Goal: Entertainment & Leisure: Browse casually

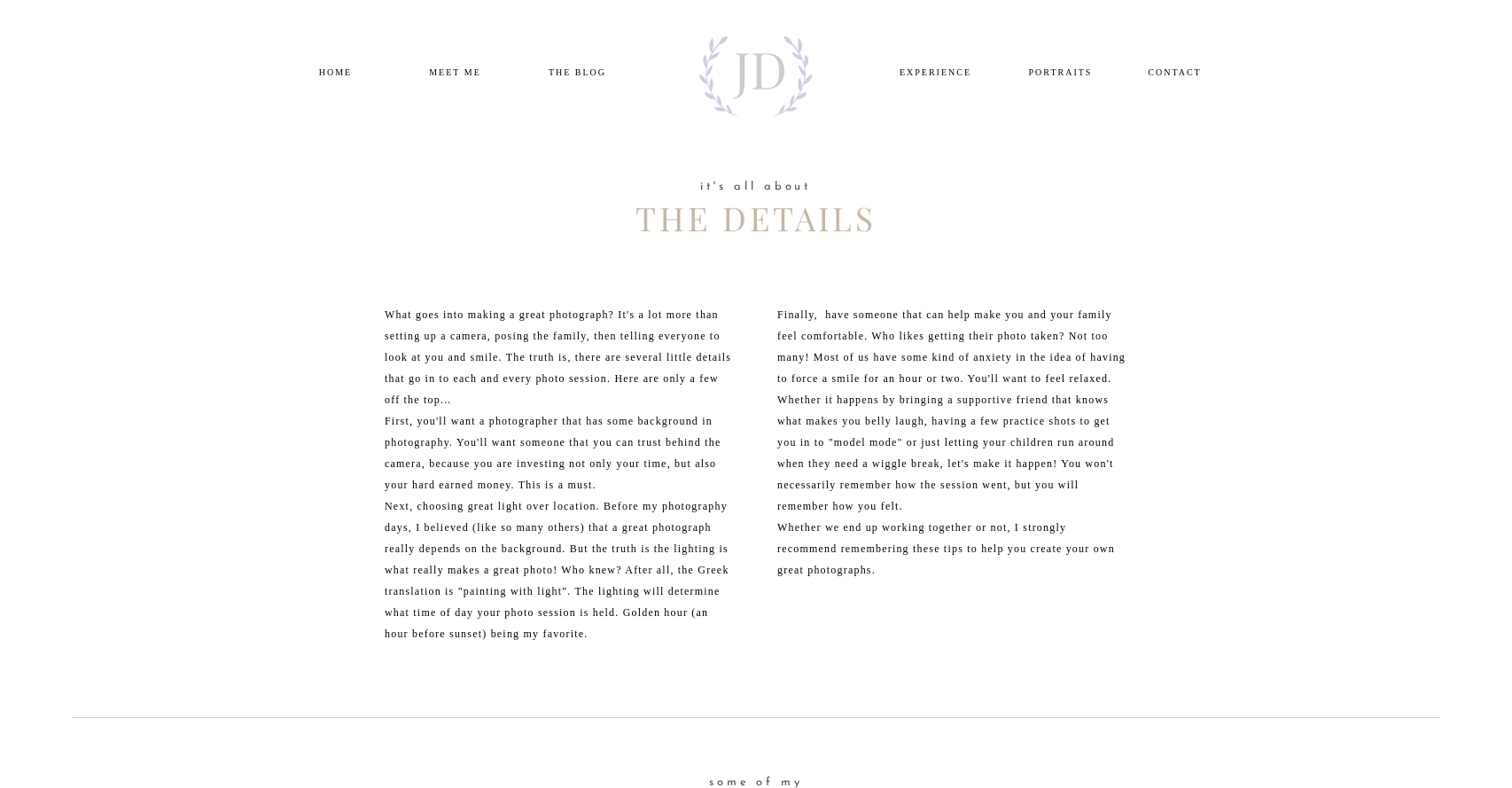
click at [1071, 70] on nav "PORTRAITS" at bounding box center [1061, 70] width 86 height 14
click at [1064, 70] on nav "PORTRAITS" at bounding box center [1061, 70] width 86 height 14
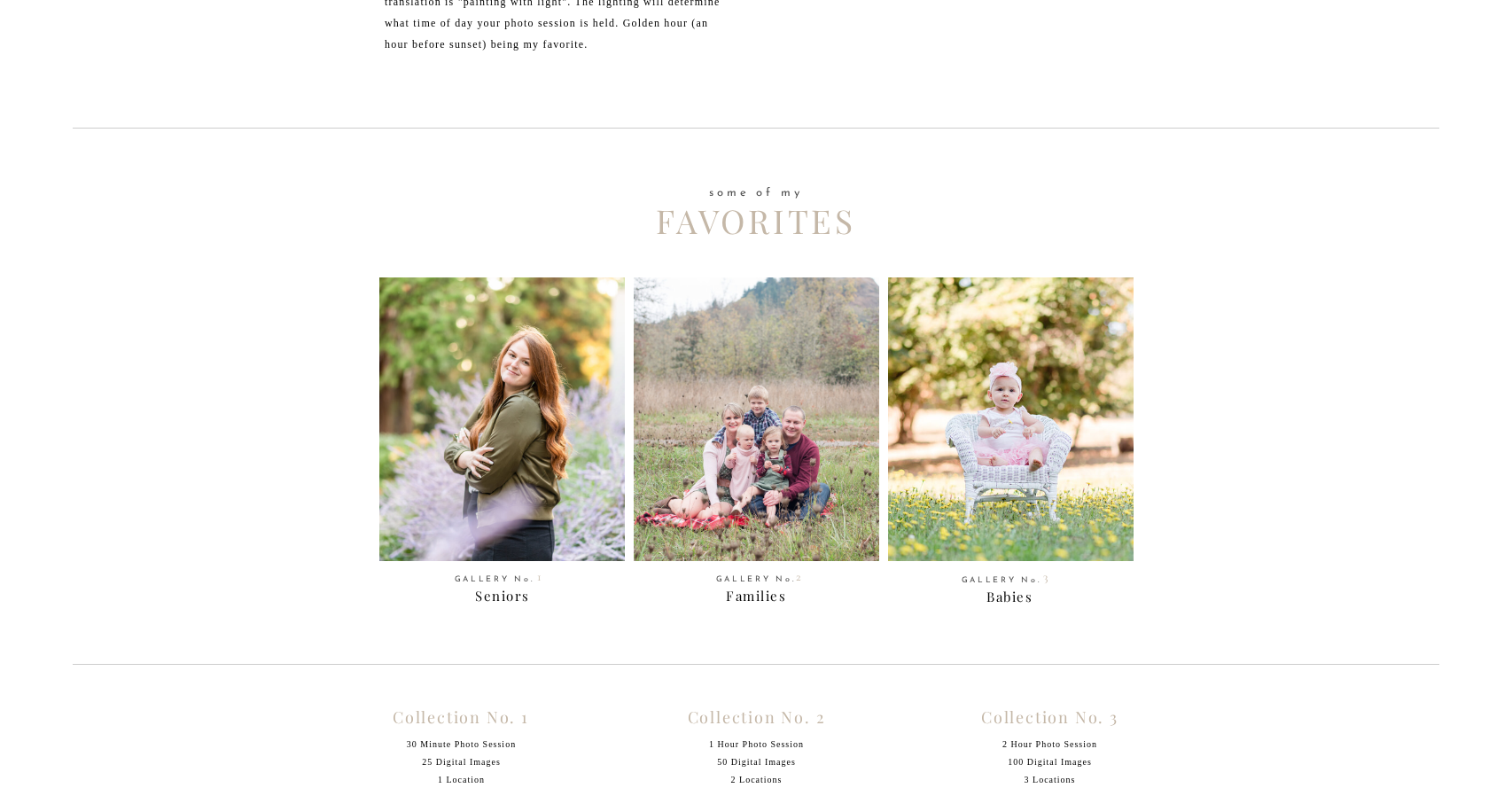
scroll to position [829, 0]
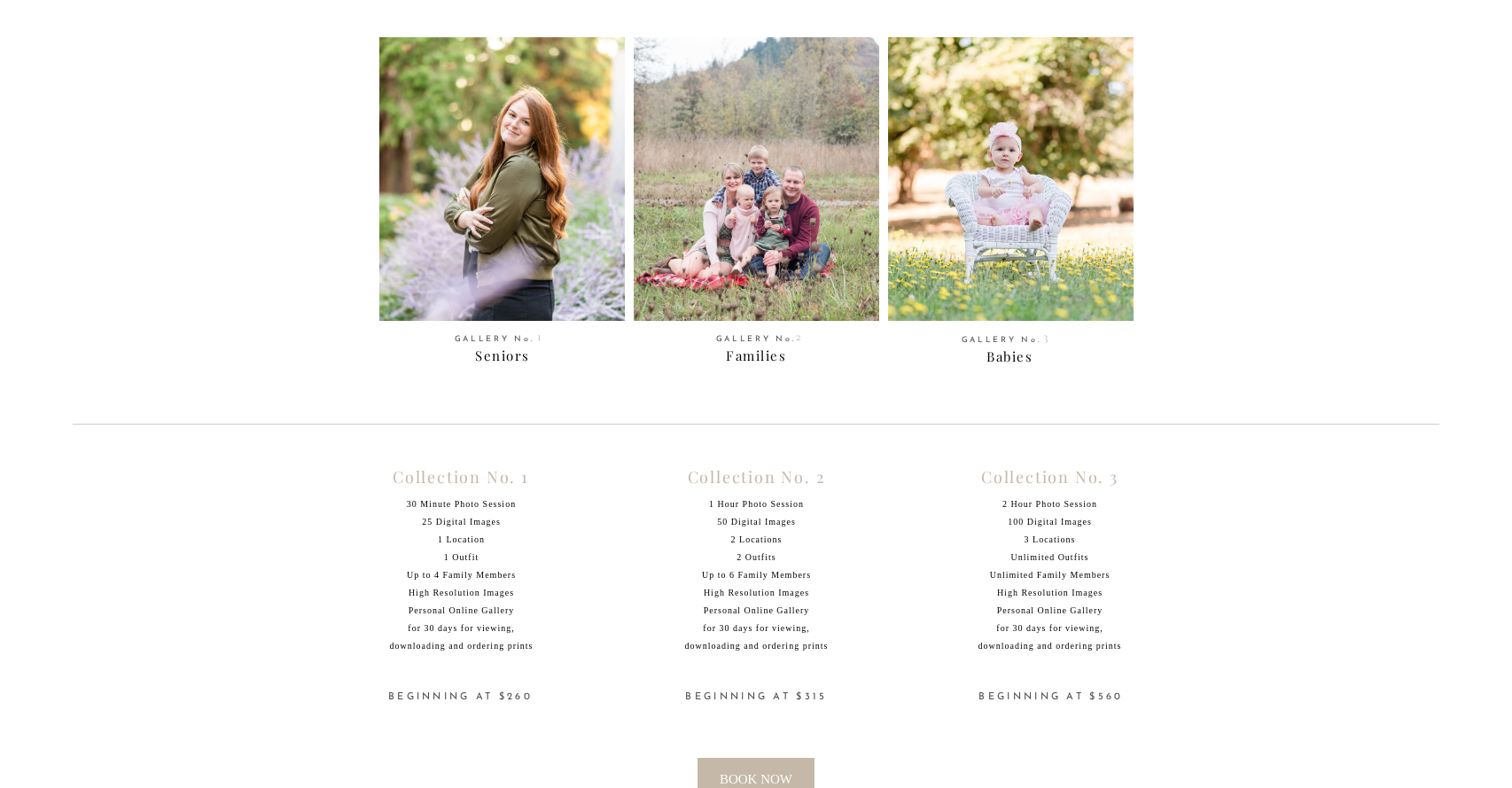
click at [521, 203] on div at bounding box center [501, 179] width 246 height 284
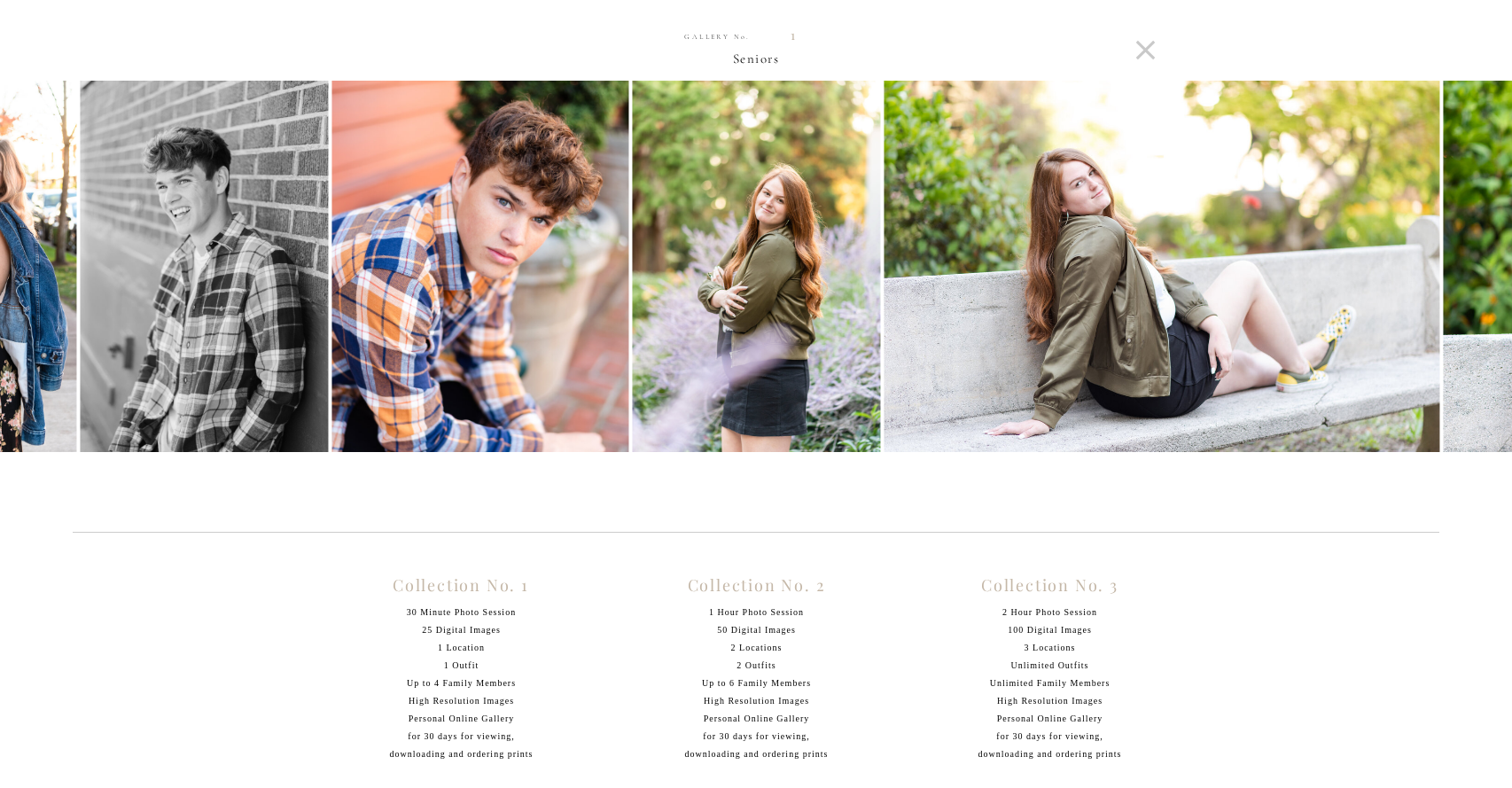
scroll to position [718, 0]
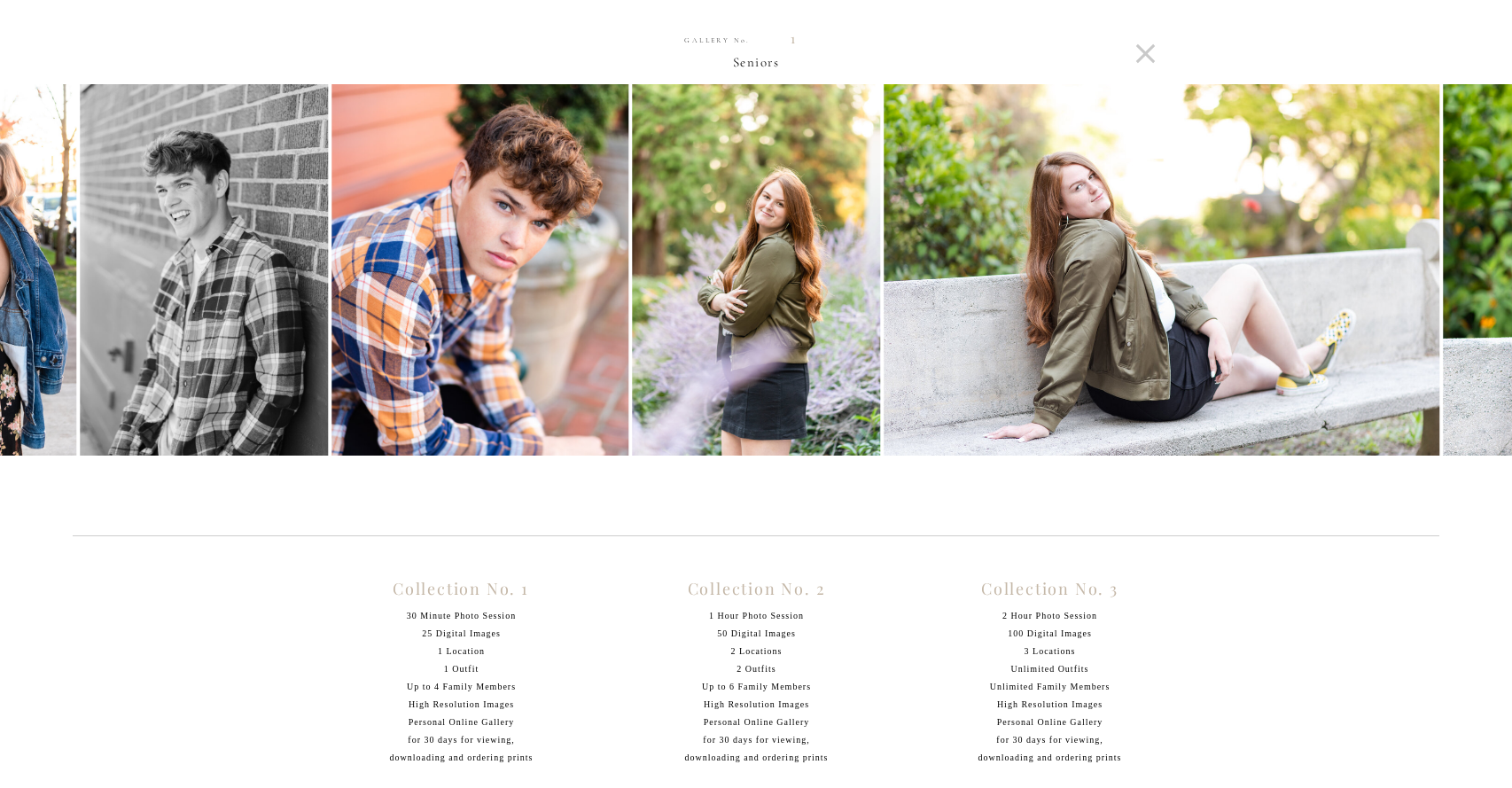
click at [1407, 277] on img at bounding box center [1162, 269] width 557 height 371
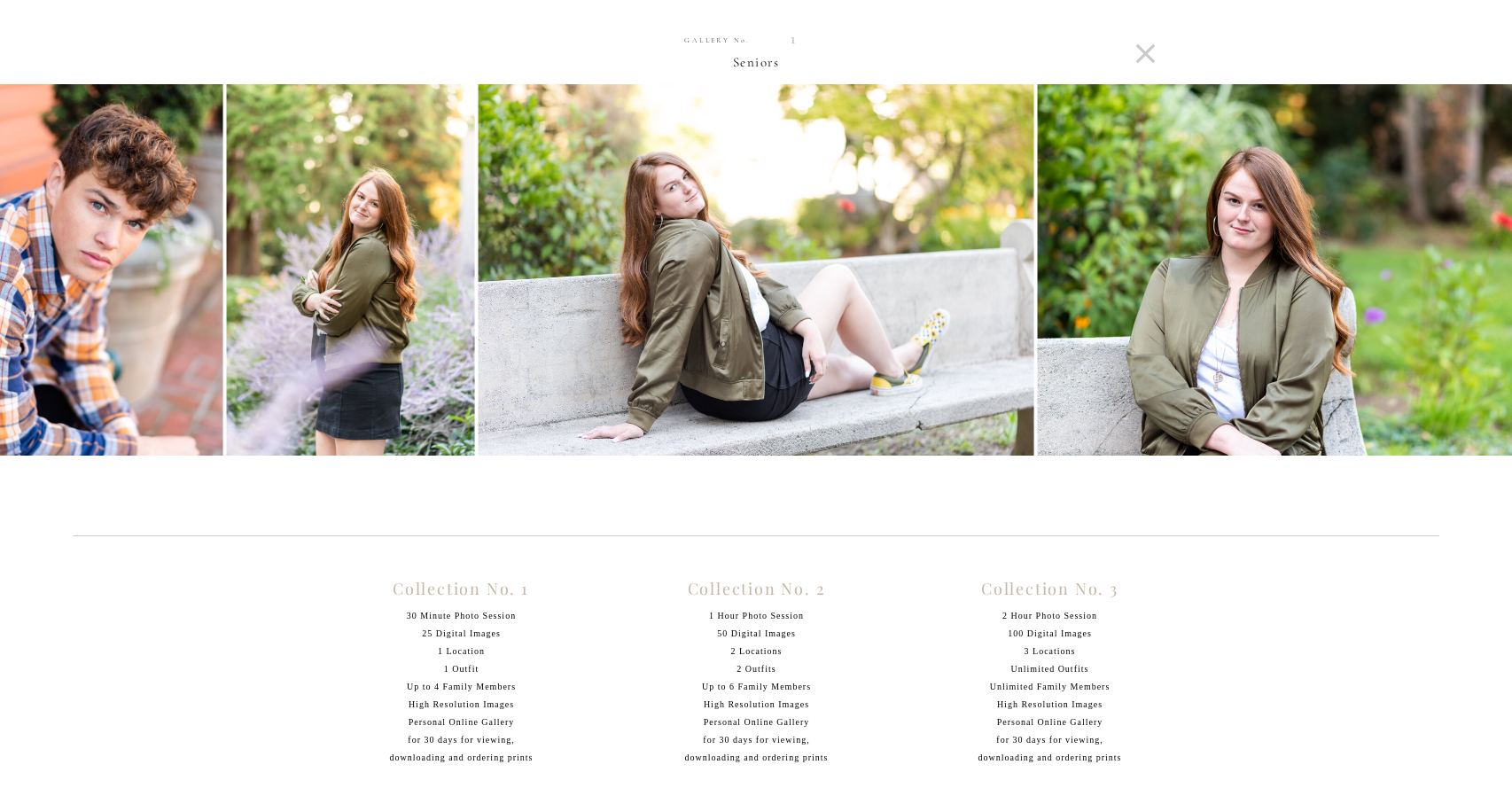
click at [1460, 282] on img at bounding box center [1316, 269] width 557 height 371
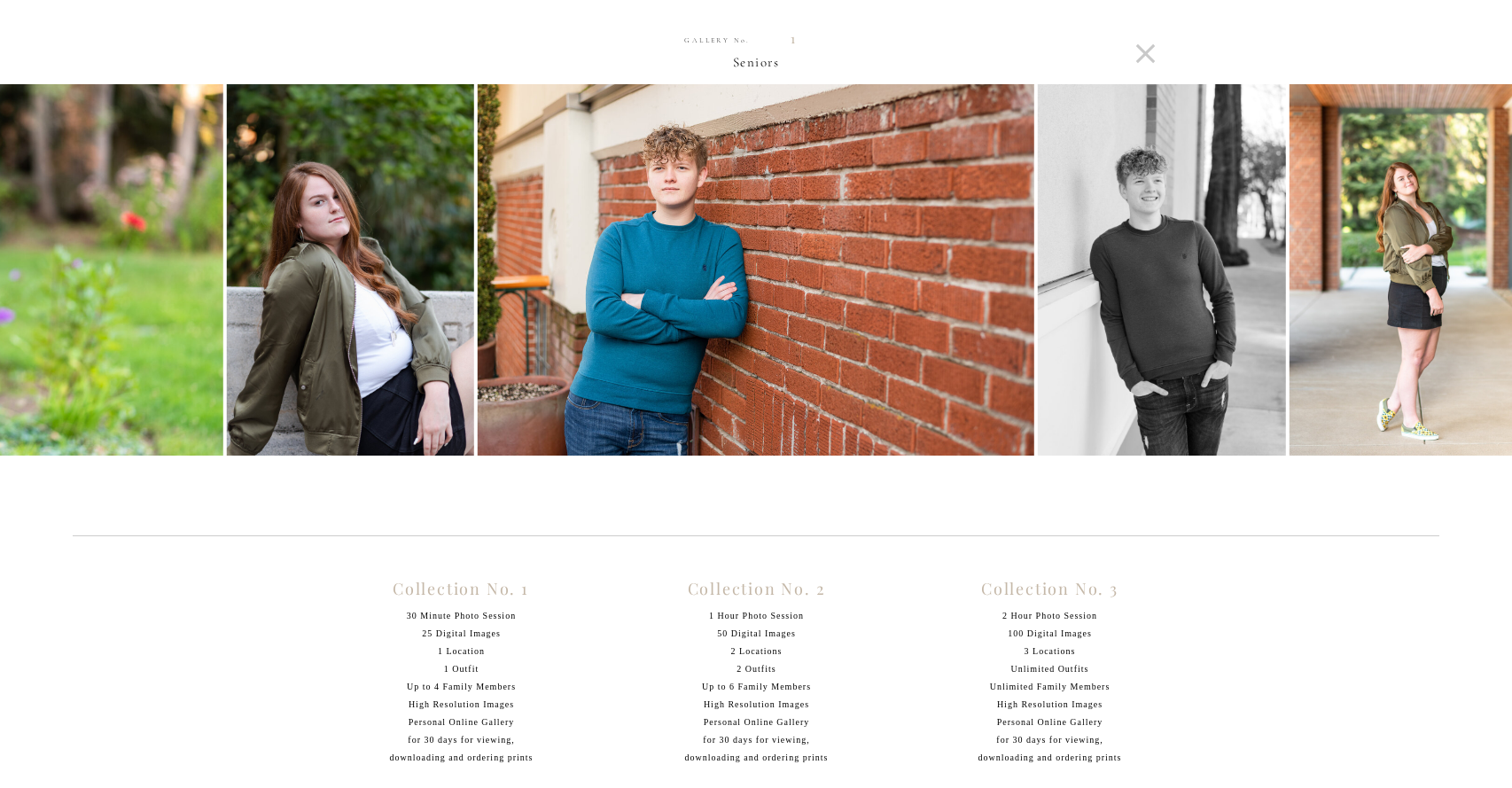
click at [1474, 281] on img at bounding box center [1413, 269] width 248 height 371
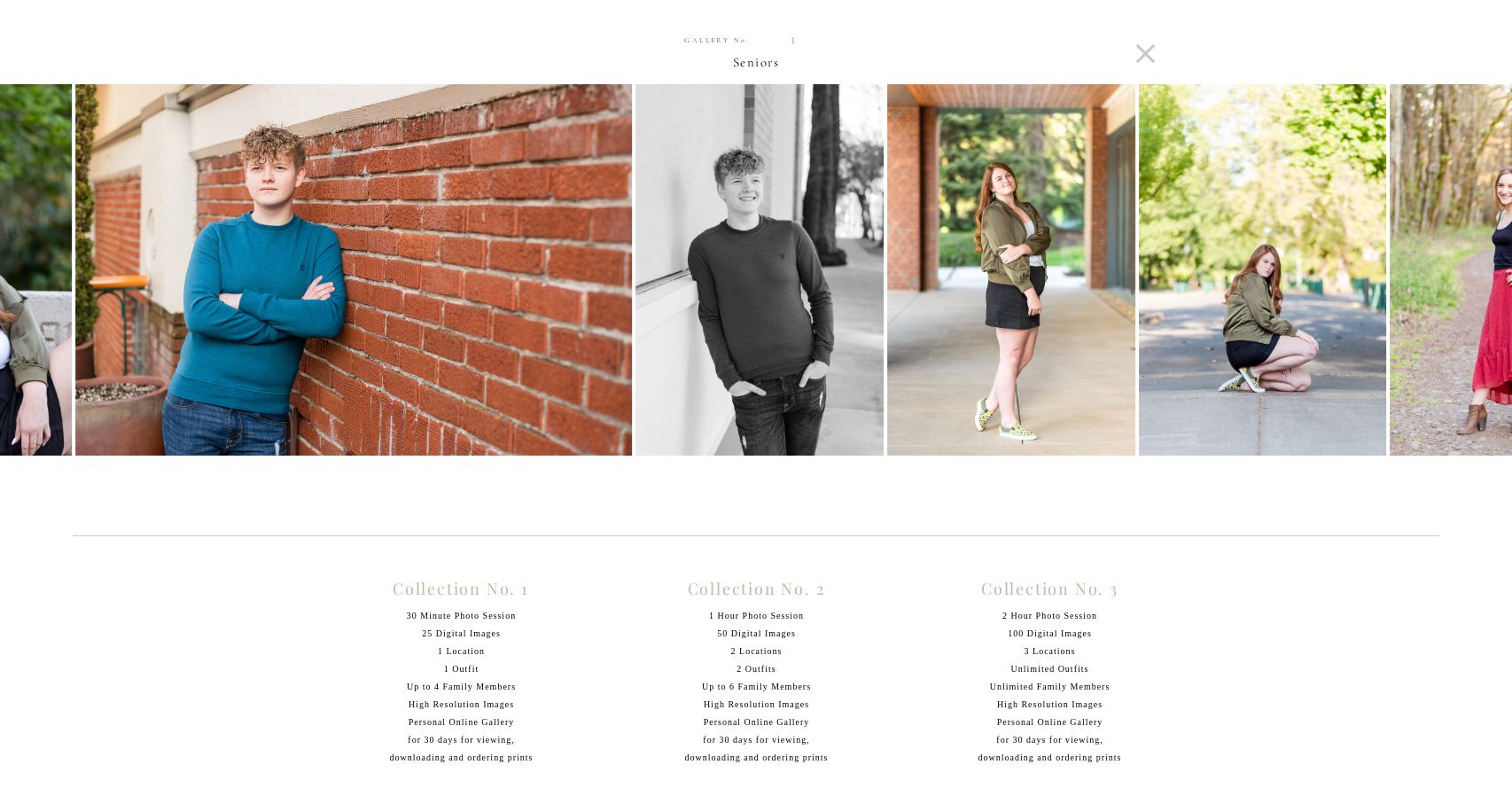
click at [1474, 281] on img at bounding box center [1513, 269] width 248 height 371
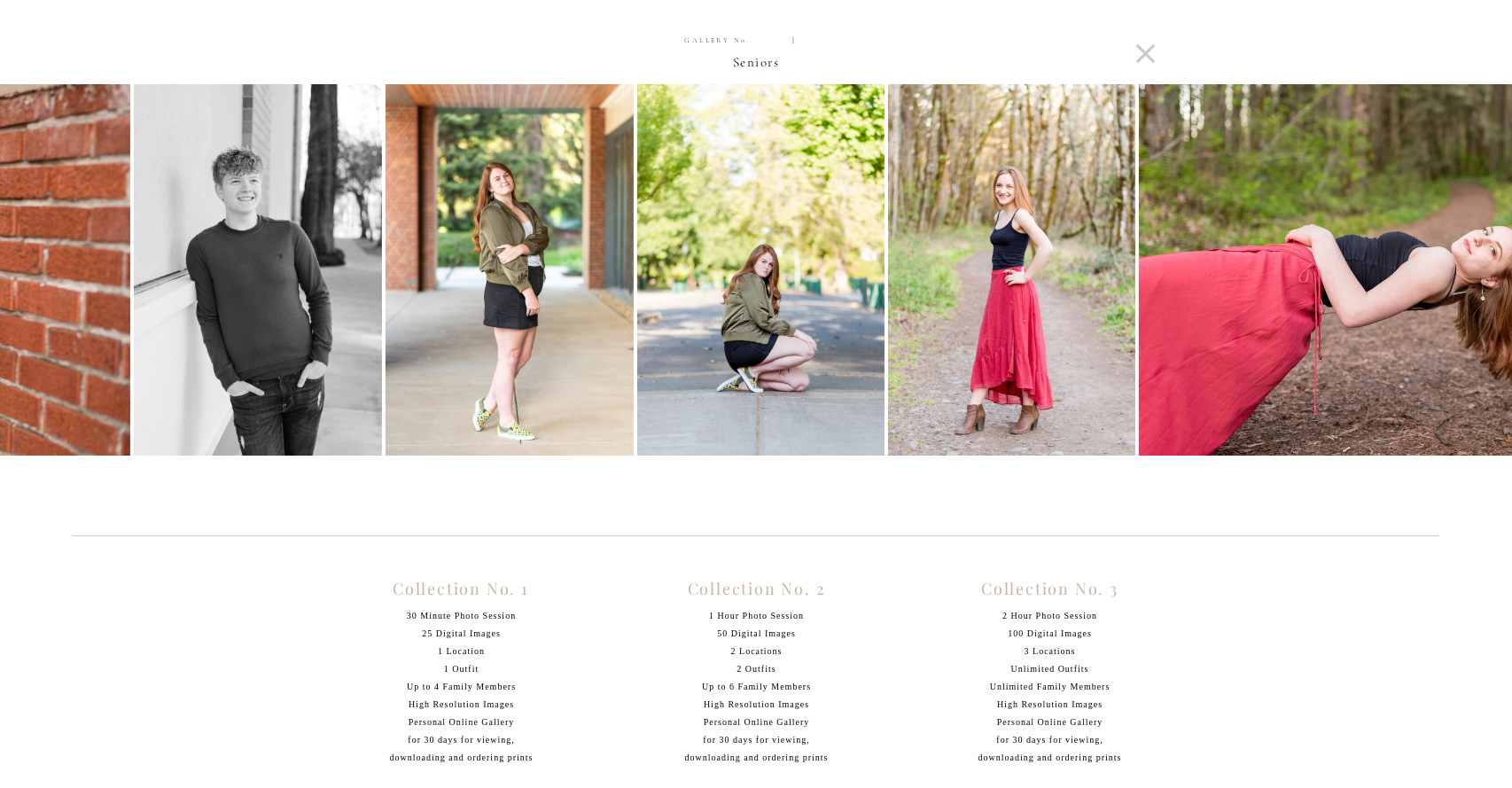
click at [1474, 281] on img at bounding box center [1417, 269] width 557 height 371
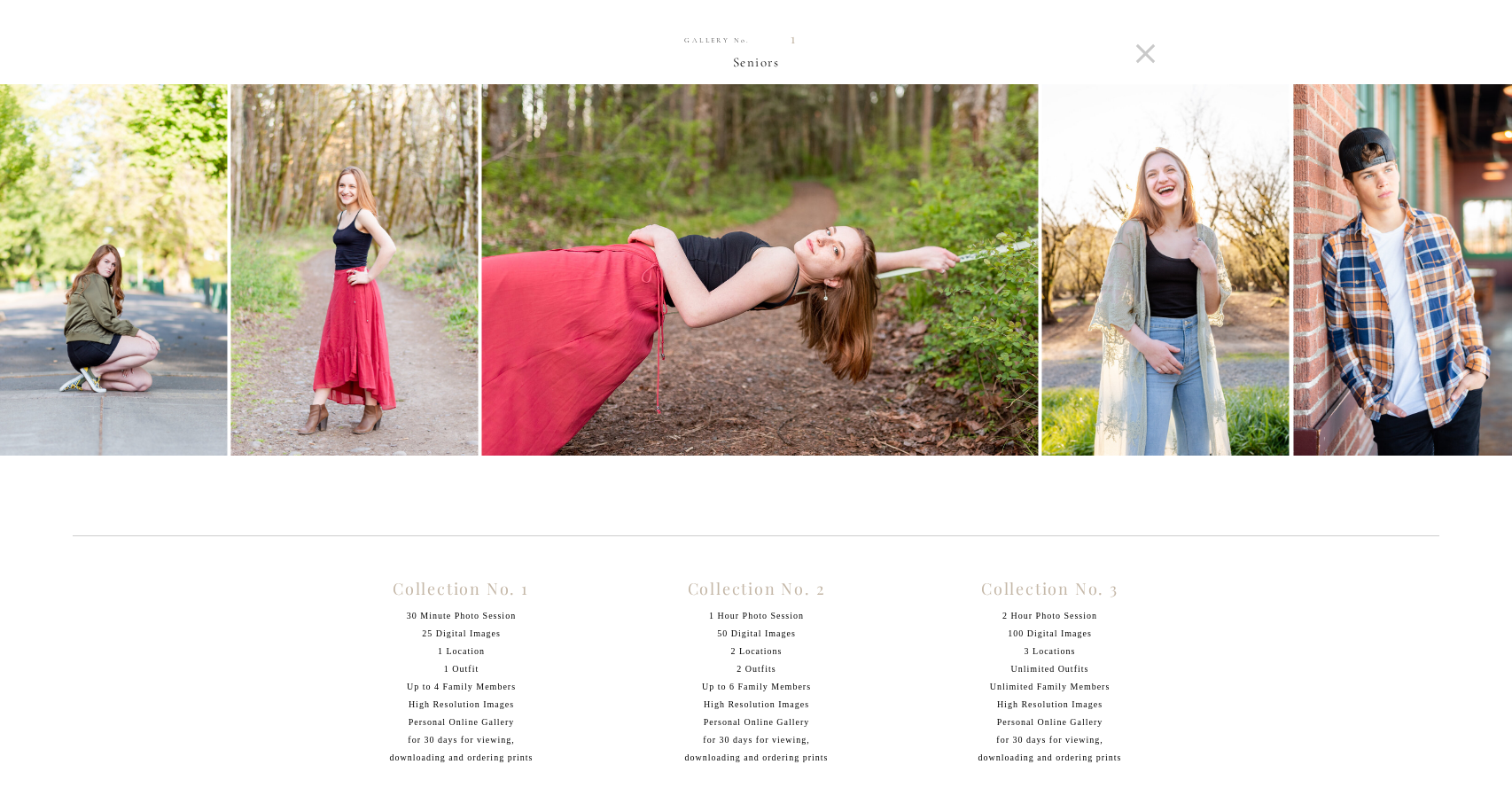
click at [1474, 281] on img at bounding box center [1417, 269] width 248 height 371
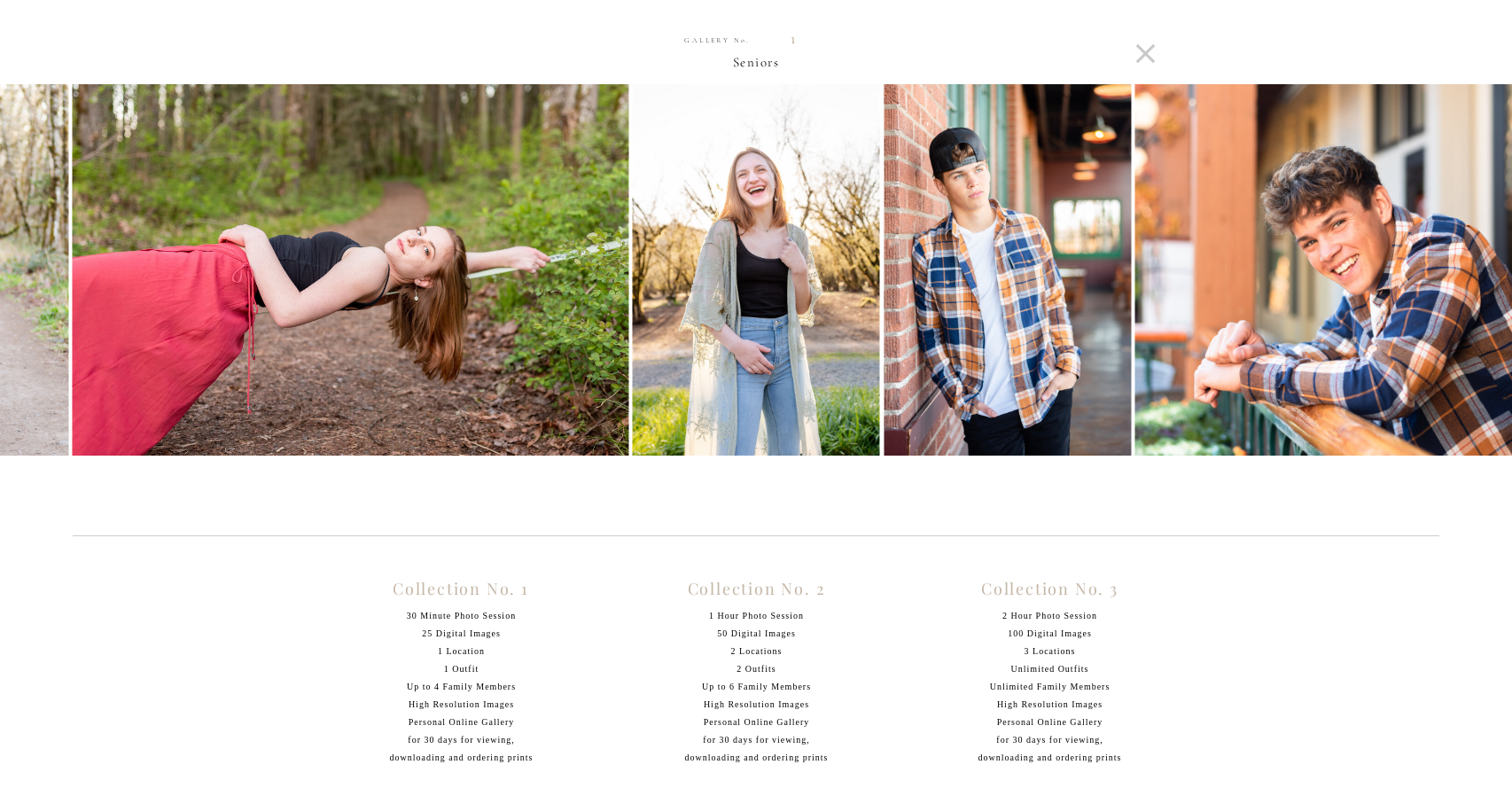
click at [1474, 281] on img at bounding box center [1367, 269] width 464 height 371
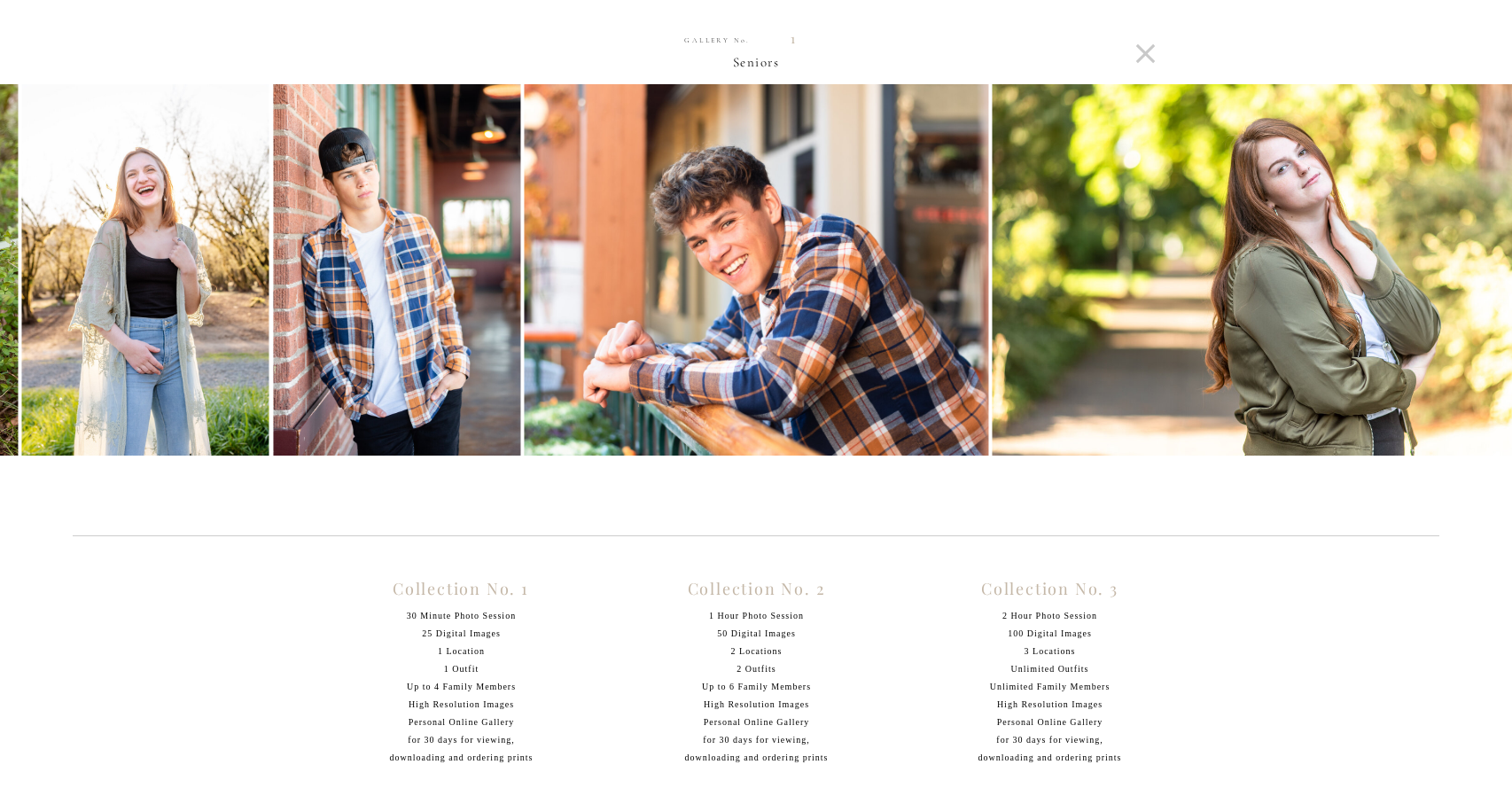
click at [1474, 281] on img at bounding box center [1270, 269] width 557 height 371
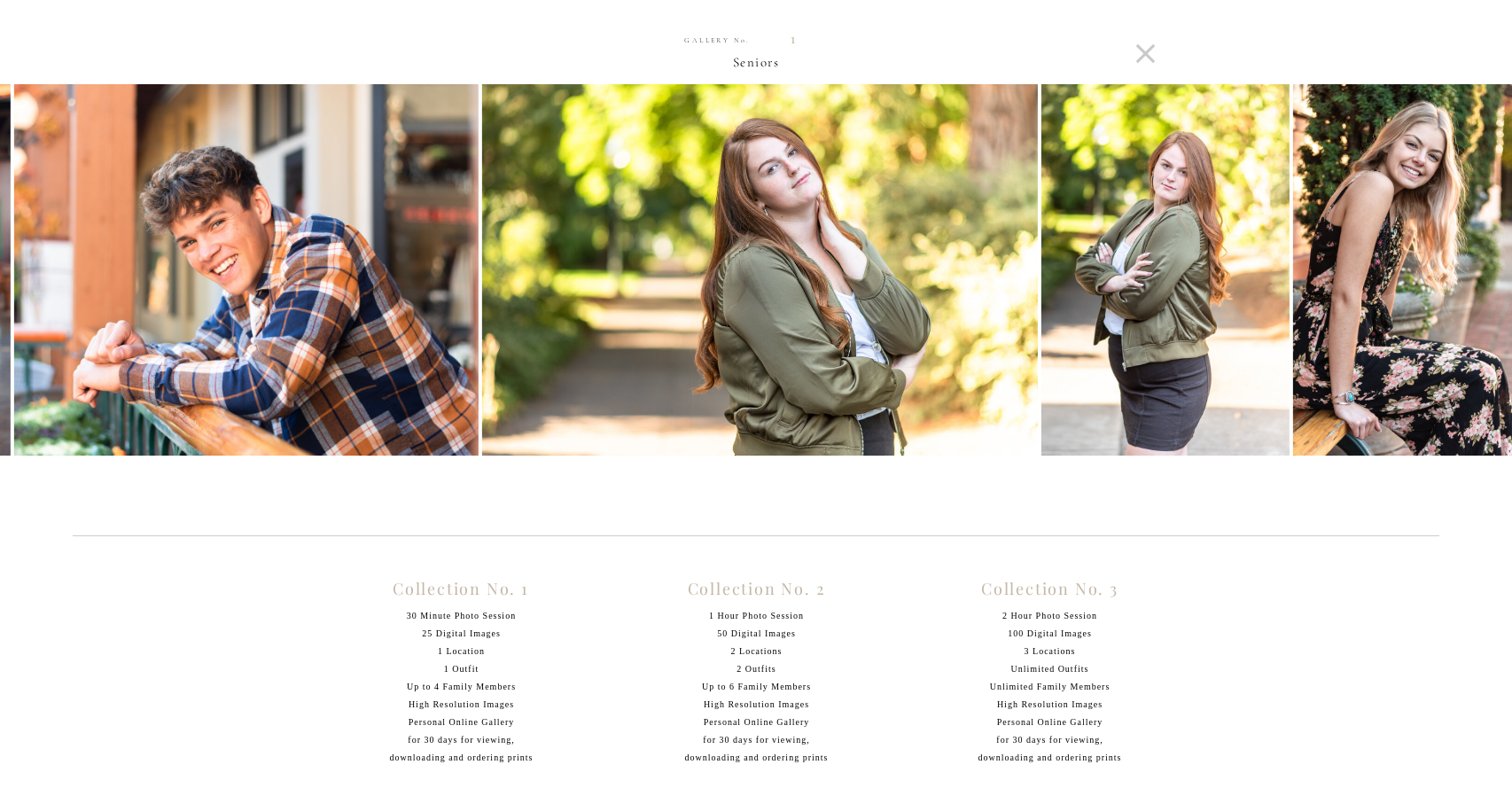
click at [1474, 281] on img at bounding box center [1417, 269] width 248 height 371
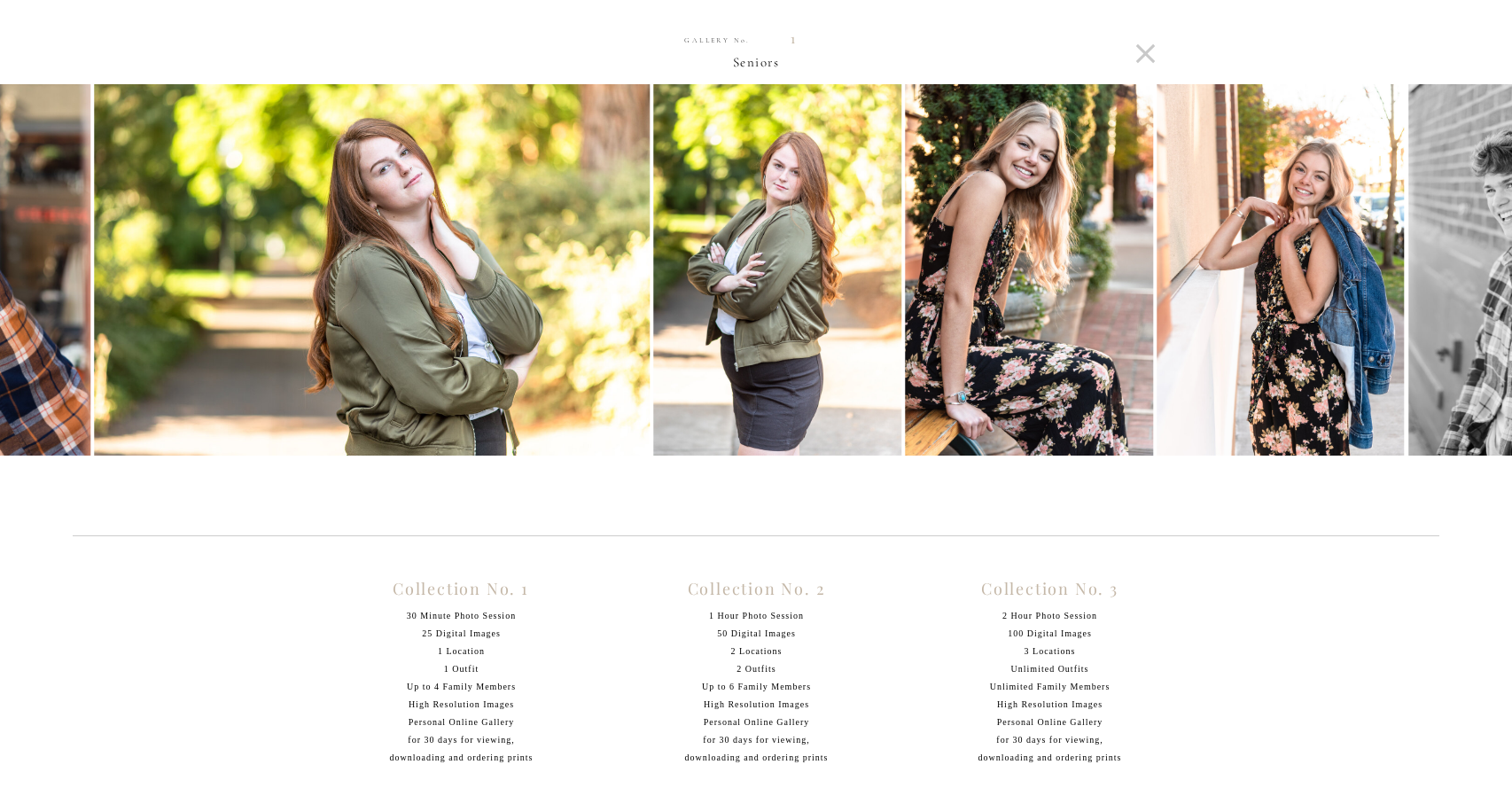
click at [1474, 281] on img at bounding box center [1532, 269] width 248 height 371
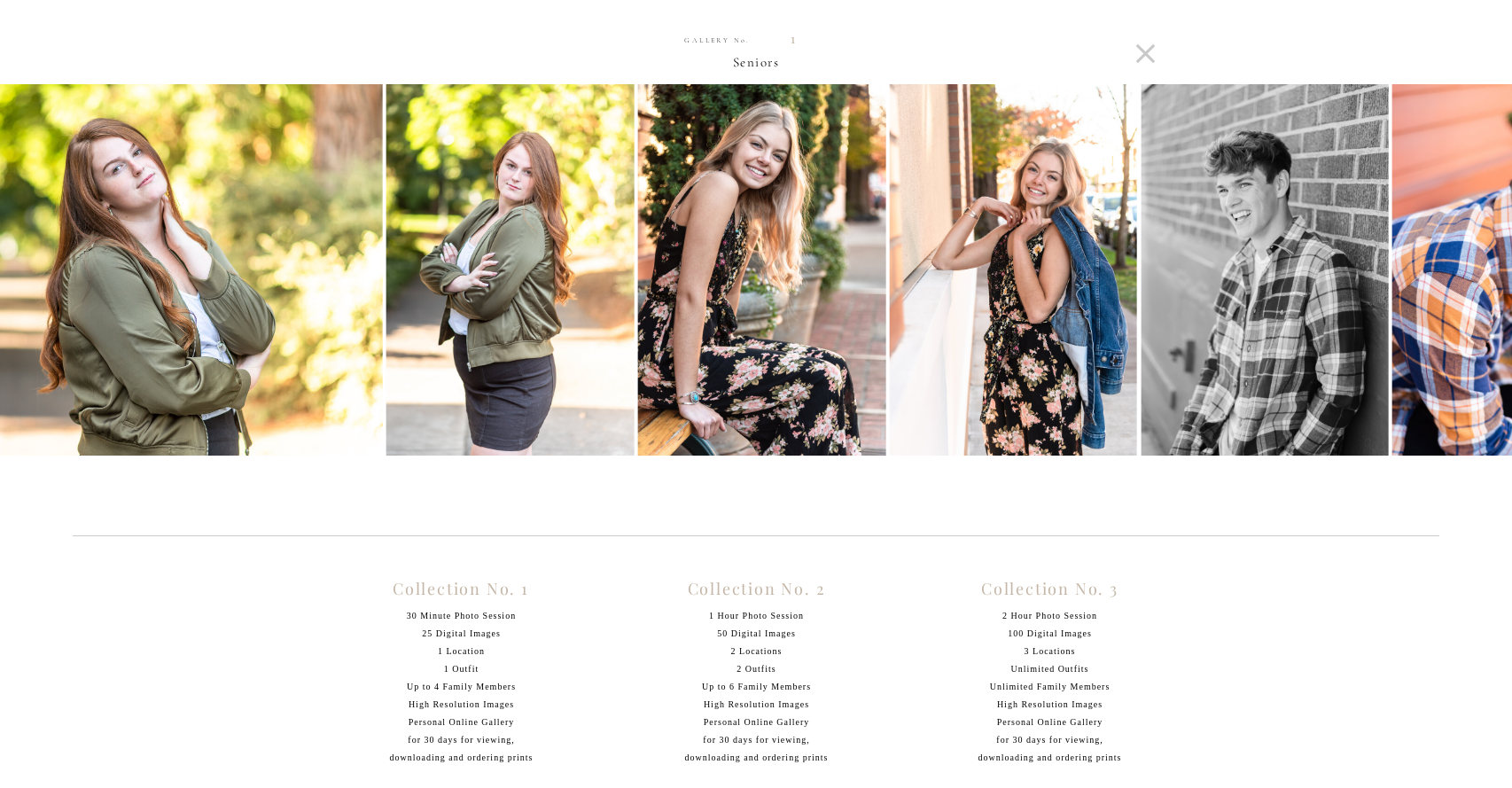
click at [1474, 281] on img at bounding box center [1539, 269] width 297 height 371
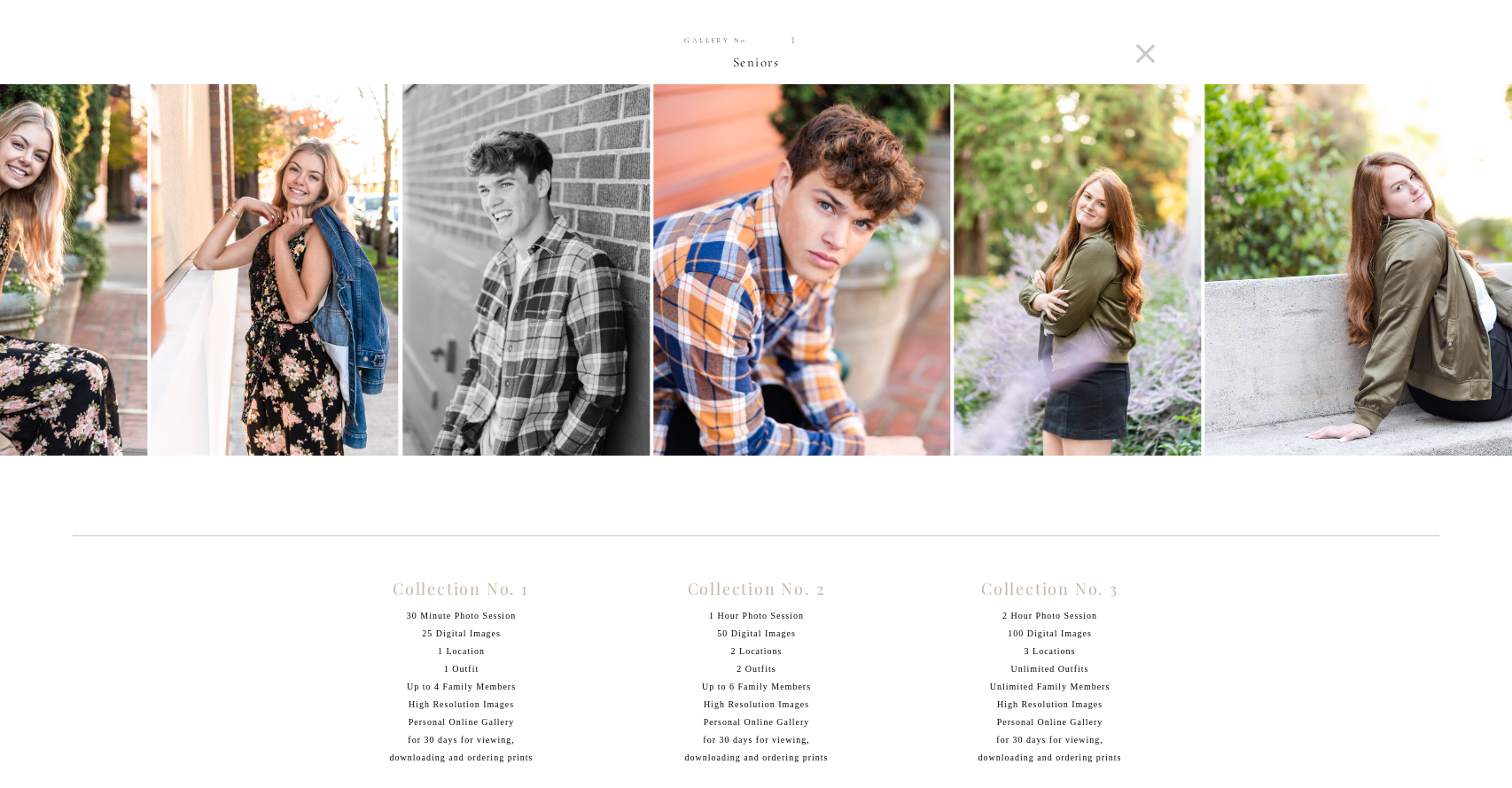
click at [1474, 281] on img at bounding box center [1484, 269] width 557 height 371
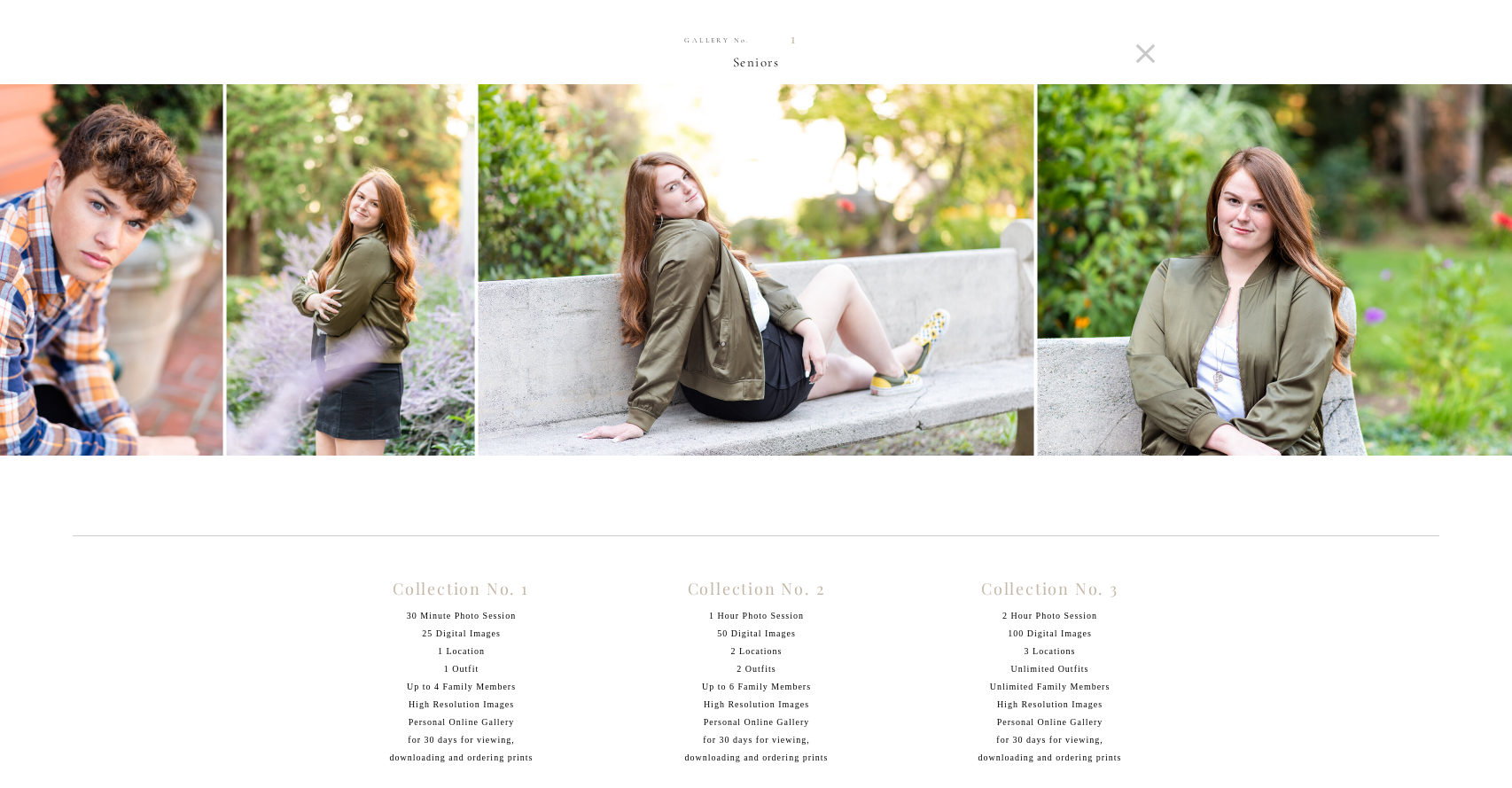
click at [1474, 280] on img at bounding box center [1316, 269] width 557 height 371
